Goal: Transaction & Acquisition: Purchase product/service

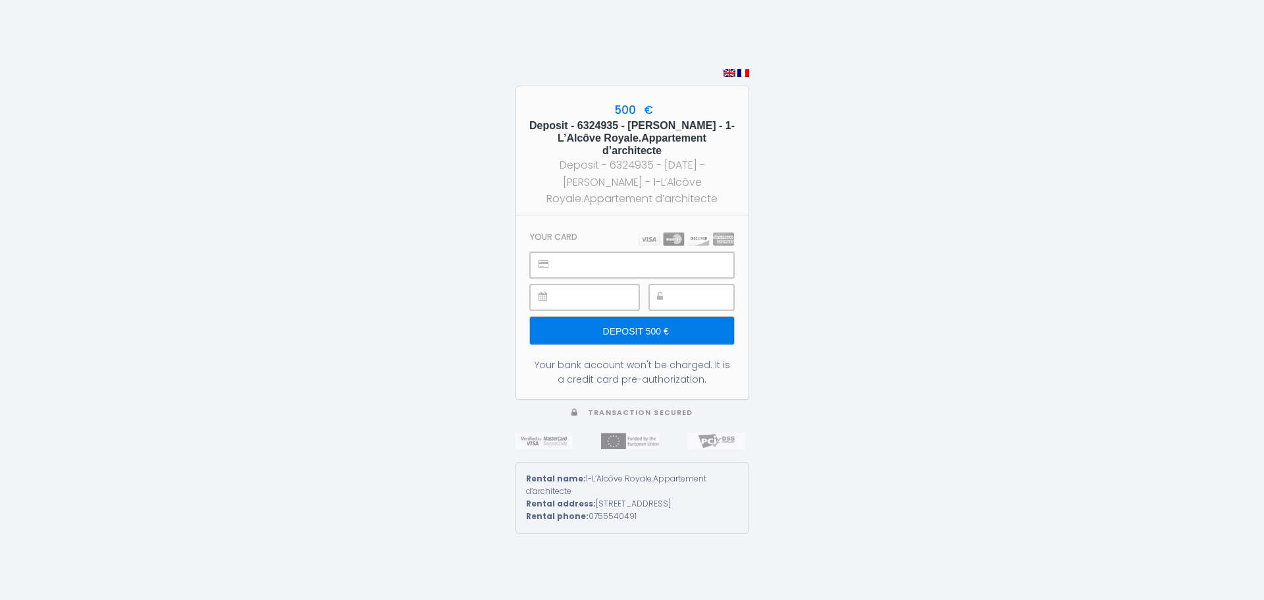
click at [628, 326] on input "Deposit 500 €" at bounding box center [631, 331] width 203 height 28
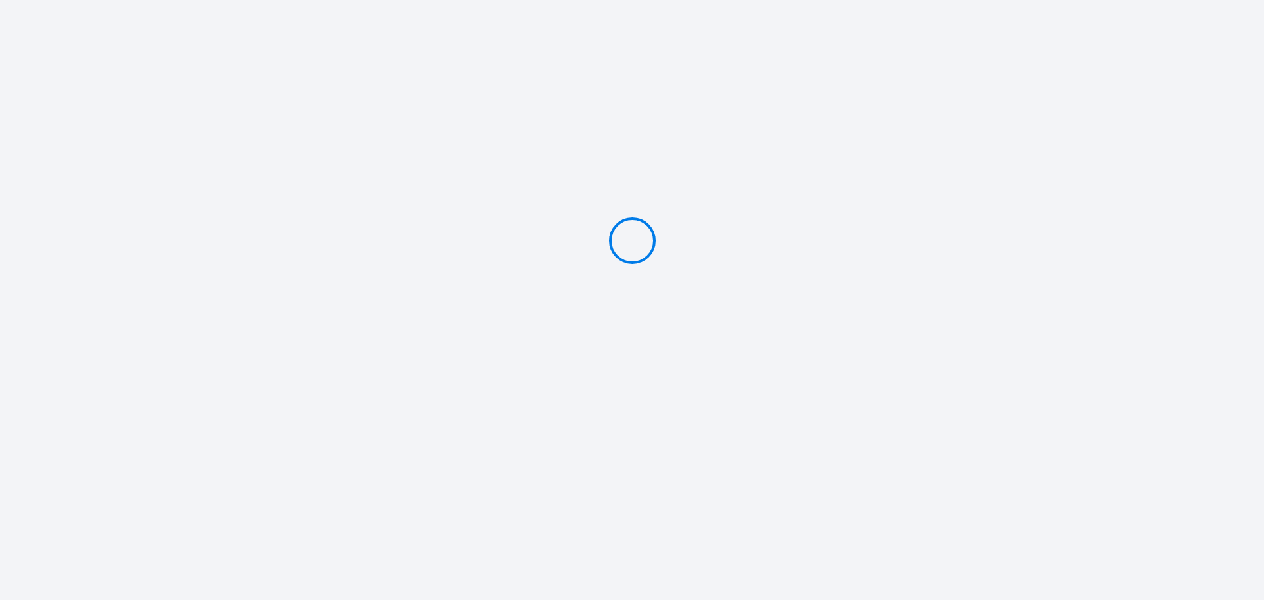
type input "Deposit 500 €"
drag, startPoint x: 733, startPoint y: 502, endPoint x: 744, endPoint y: 590, distance: 89.5
click at [733, 511] on div "500 € Deposit - 6324935 - [PERSON_NAME] - 1-L’Alcôve Royale.Appartement d’archi…" at bounding box center [632, 300] width 1264 height 600
type input "Deposit 500 €"
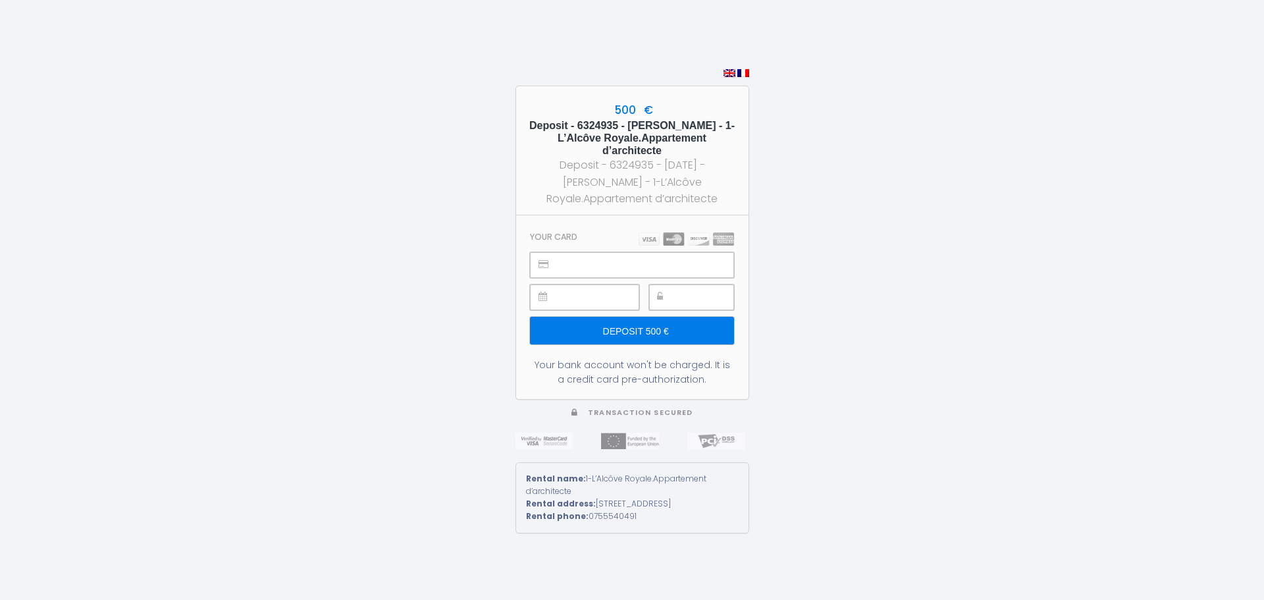
click at [638, 330] on input "Deposit 500 €" at bounding box center [631, 331] width 203 height 28
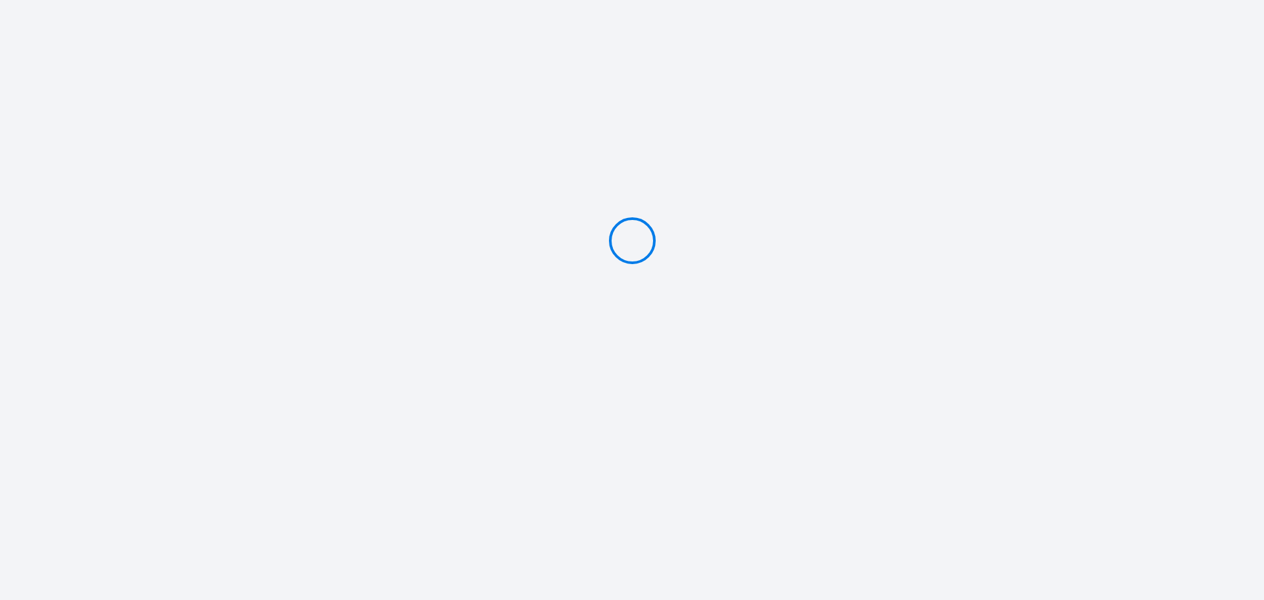
type input "Deposit 500 €"
